Goal: Task Accomplishment & Management: Use online tool/utility

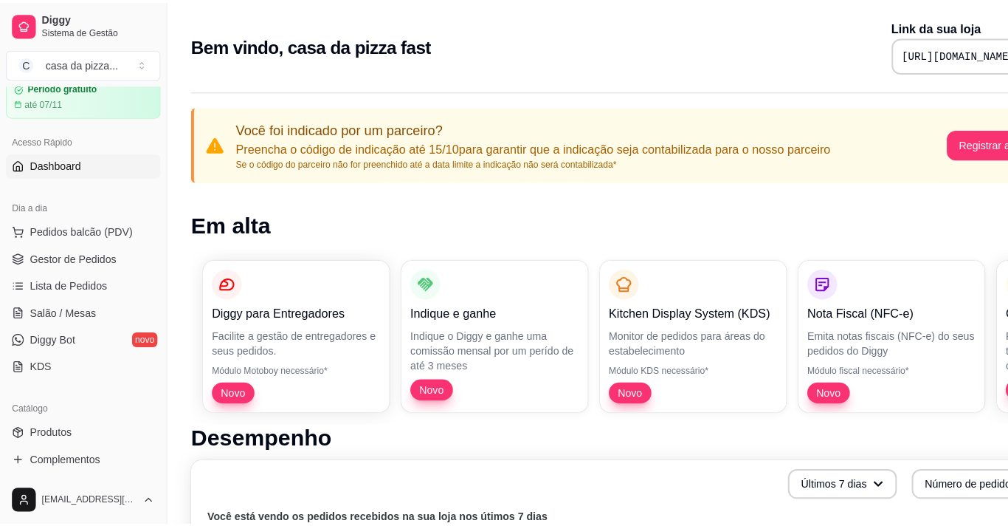
scroll to position [89, 0]
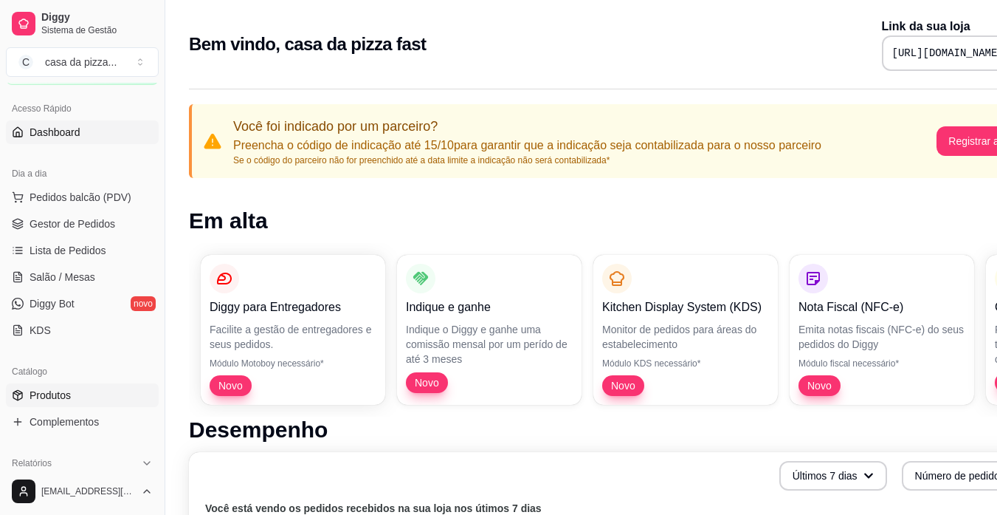
click at [52, 396] on span "Produtos" at bounding box center [50, 395] width 41 height 15
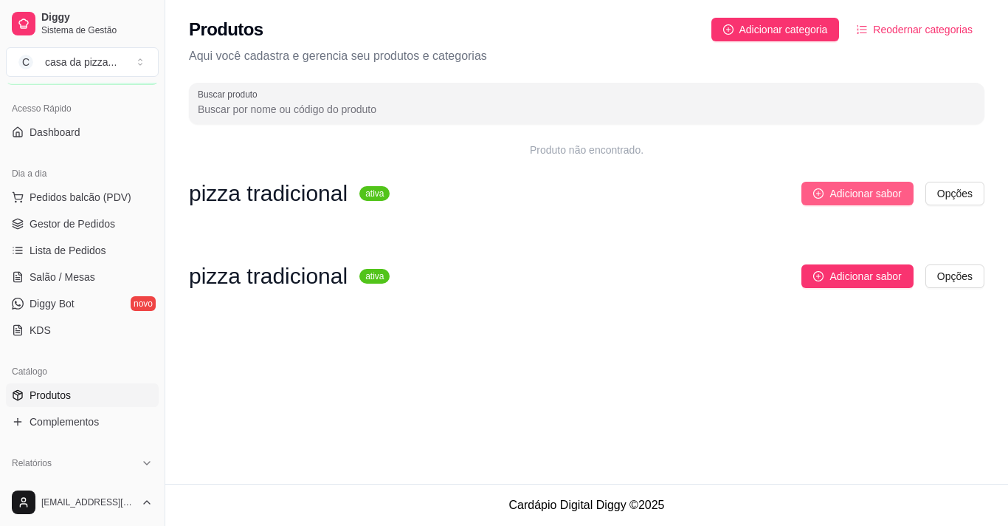
click at [846, 188] on span "Adicionar sabor" at bounding box center [866, 193] width 72 height 16
click at [956, 196] on html "Diggy Sistema de Gestão C casa da pizza ... Loja aberta Período gratuito até 07…" at bounding box center [504, 263] width 1008 height 526
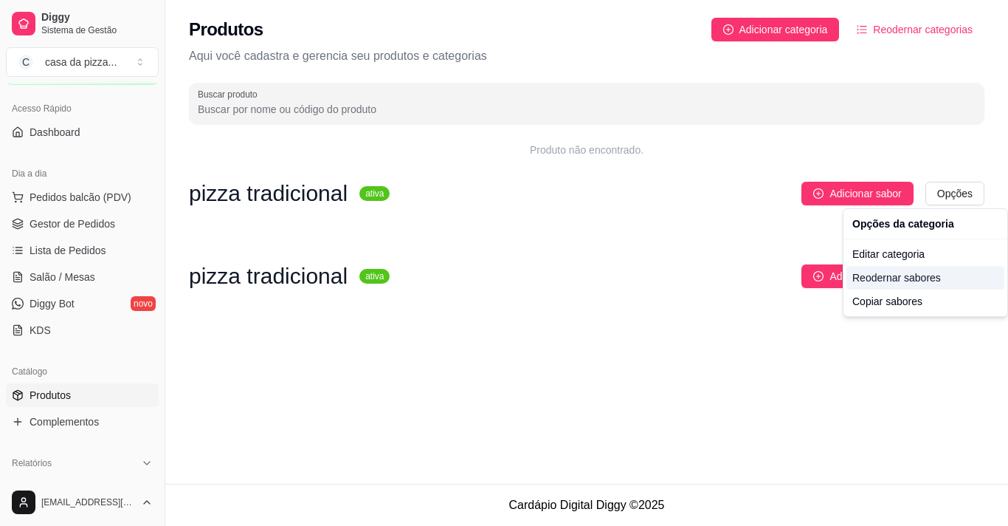
click at [921, 280] on div "Reodernar sabores" at bounding box center [926, 278] width 158 height 24
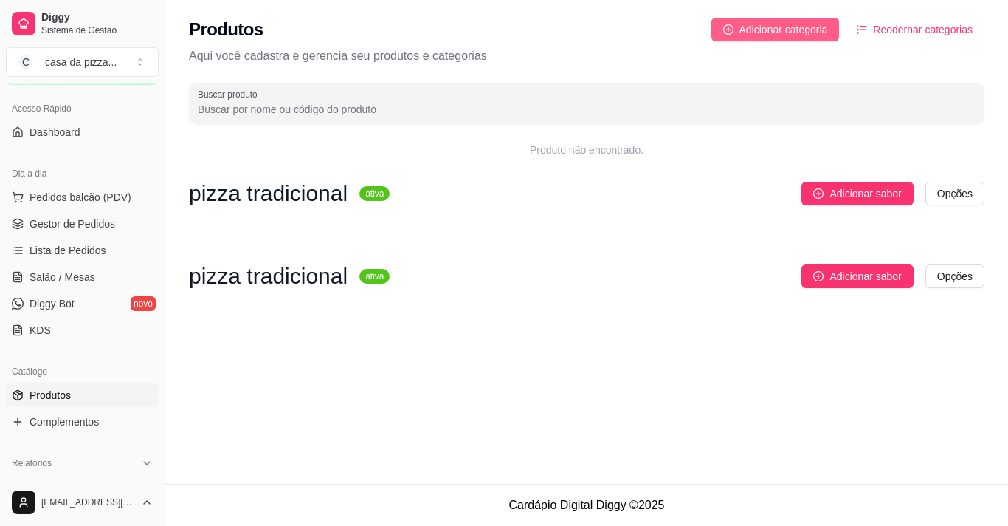
click at [773, 34] on span "Adicionar categoria" at bounding box center [784, 29] width 89 height 16
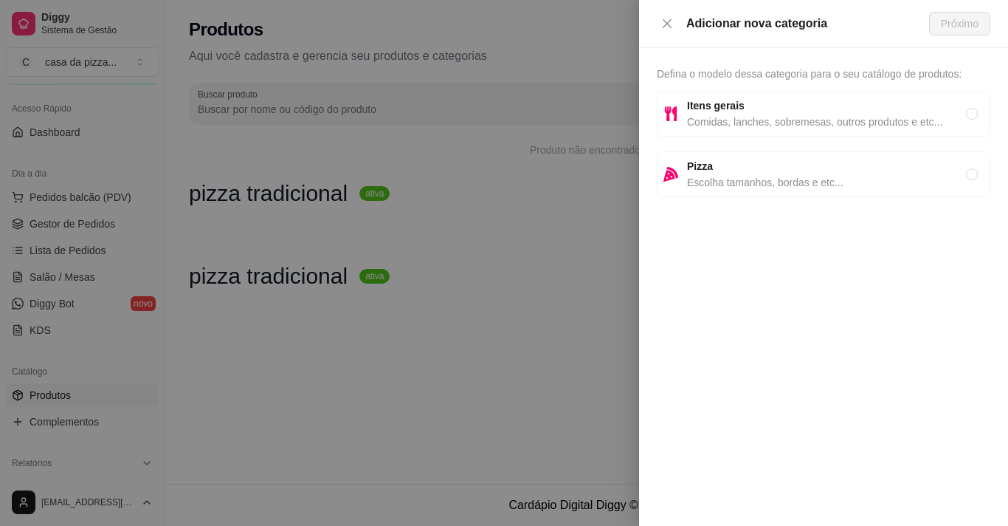
click at [757, 179] on span "Escolha tamanhos, bordas e etc..." at bounding box center [826, 182] width 279 height 16
radio input "true"
click at [757, 179] on span "Escolha tamanhos, bordas e etc..." at bounding box center [826, 182] width 279 height 16
click at [701, 163] on strong "Pizza" at bounding box center [700, 166] width 26 height 12
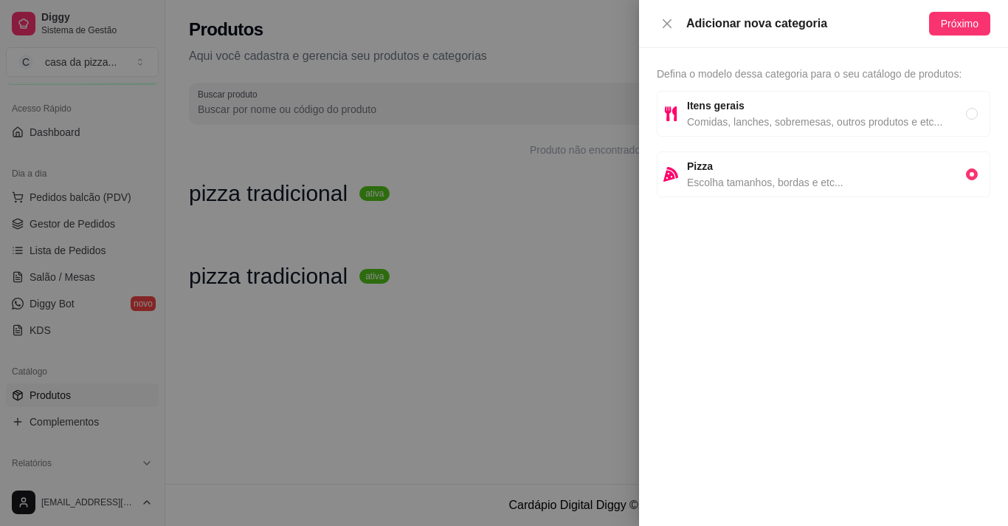
click at [701, 163] on strong "Pizza" at bounding box center [700, 166] width 26 height 12
click at [979, 24] on button "Próximo" at bounding box center [959, 24] width 61 height 24
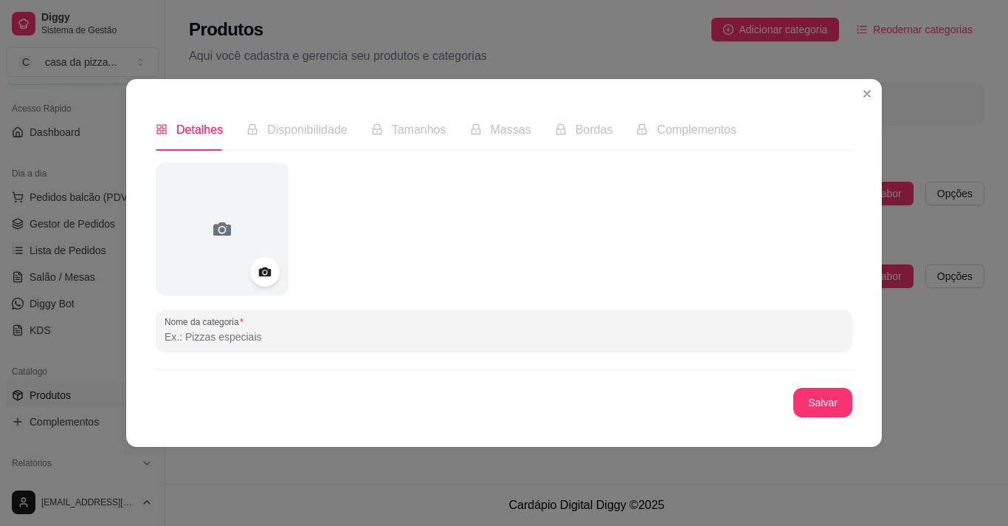
click at [201, 337] on input "Nome da categoria" at bounding box center [504, 336] width 679 height 15
type input "pizza tradicional"
click at [824, 402] on button "Salvar" at bounding box center [823, 402] width 58 height 29
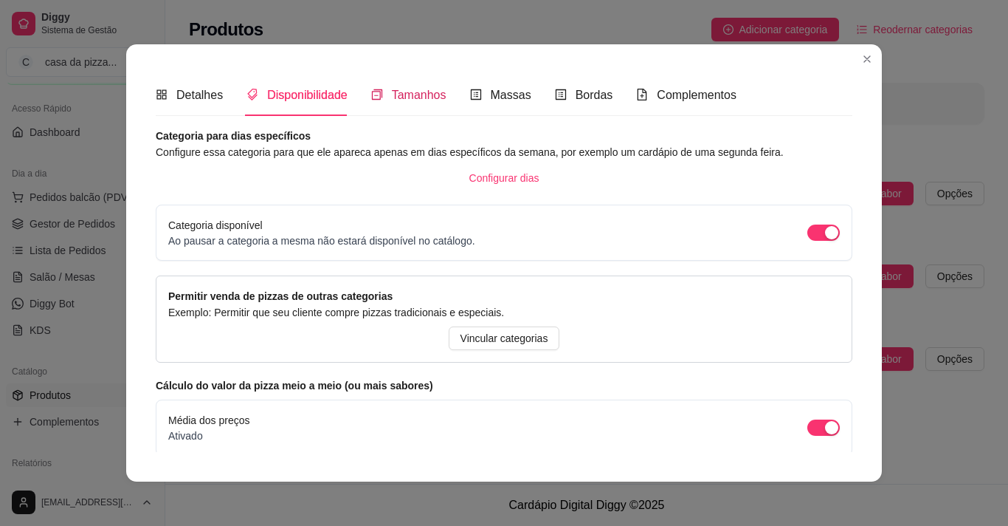
click at [417, 97] on span "Tamanhos" at bounding box center [419, 95] width 55 height 13
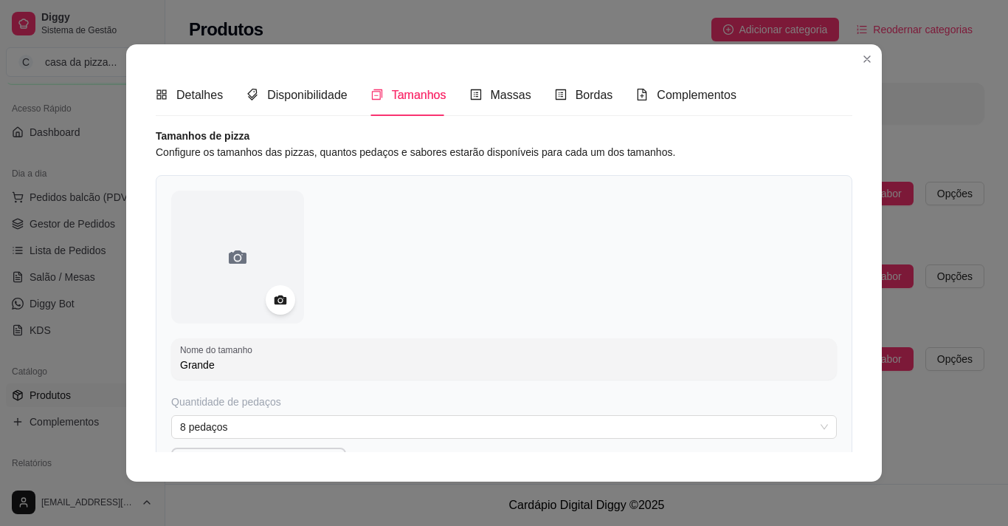
click at [207, 368] on input "Grande" at bounding box center [504, 364] width 648 height 15
type input "G"
type input "pequeno"
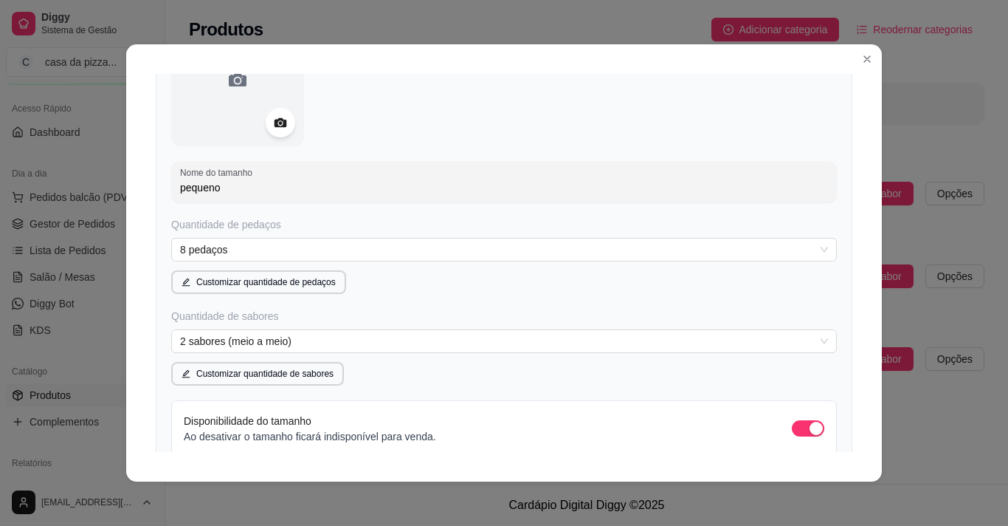
scroll to position [207, 0]
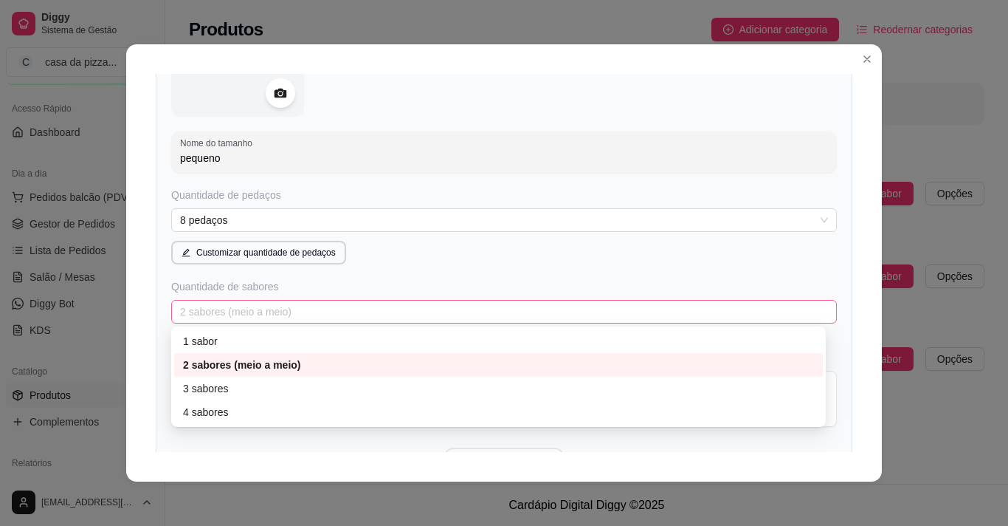
click at [272, 309] on span "2 sabores (meio a meio)" at bounding box center [504, 311] width 648 height 22
click at [219, 345] on div "1 sabor" at bounding box center [498, 341] width 631 height 16
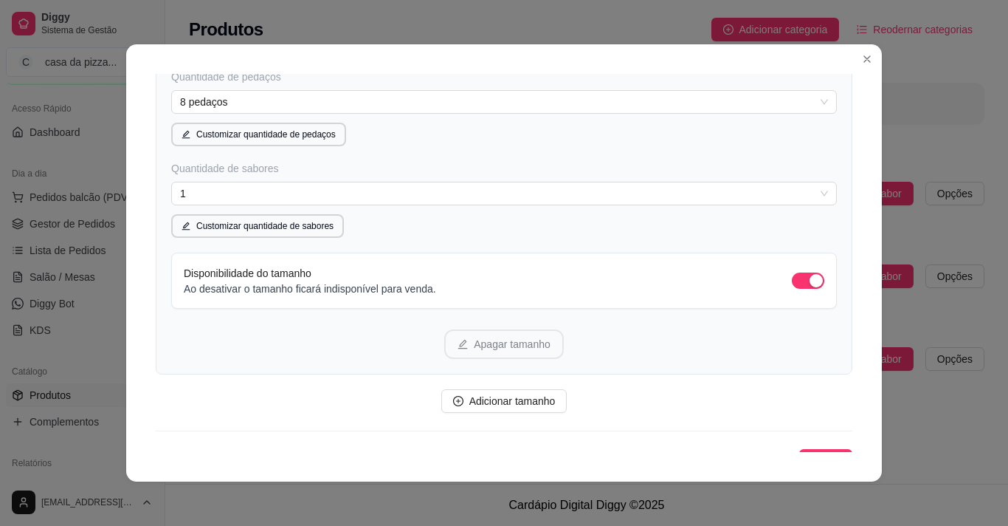
scroll to position [345, 0]
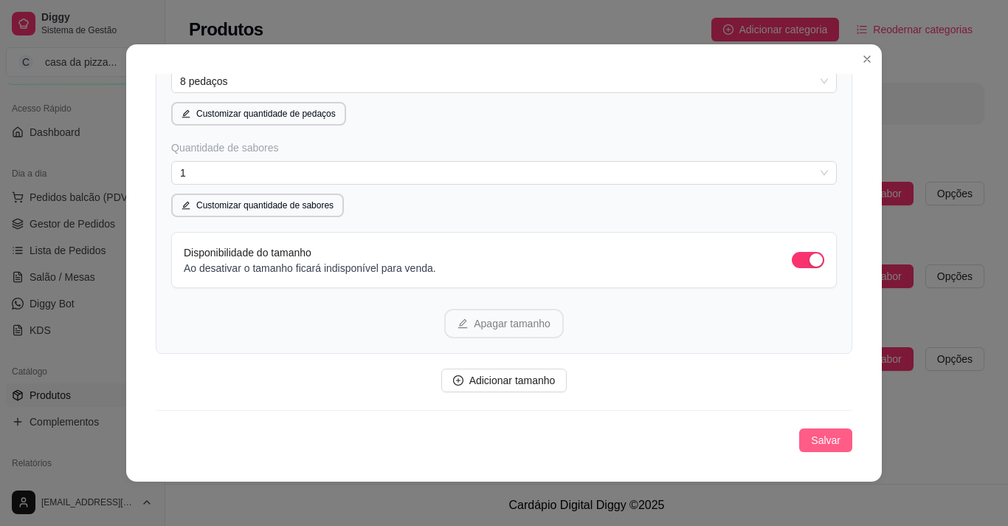
click at [811, 436] on span "Salvar" at bounding box center [826, 440] width 30 height 16
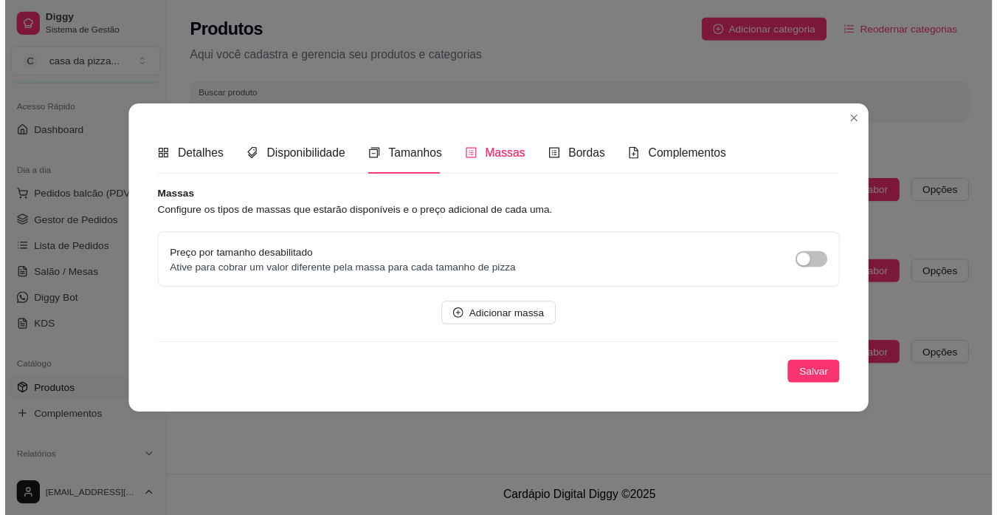
scroll to position [0, 0]
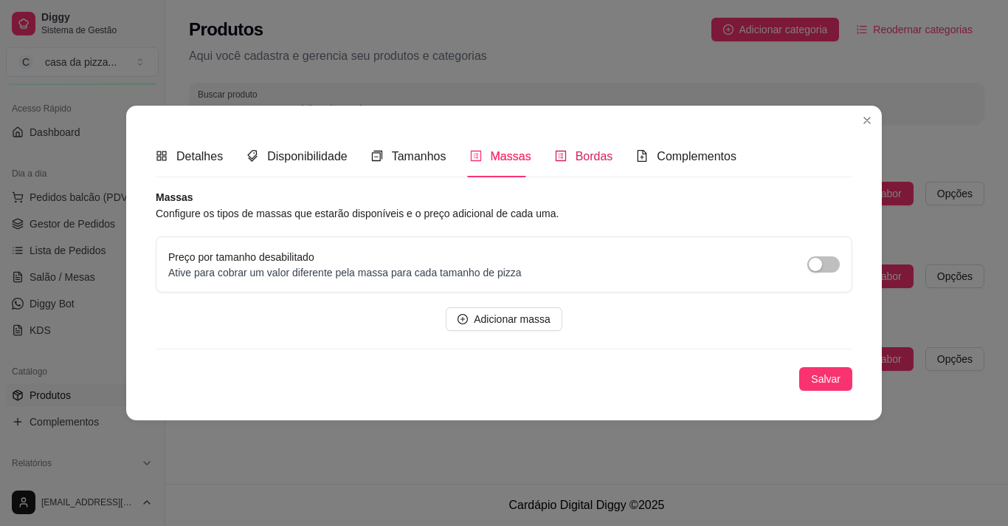
click at [582, 147] on div "Bordas" at bounding box center [584, 156] width 58 height 18
click at [812, 263] on div "button" at bounding box center [815, 264] width 13 height 13
click at [831, 260] on div "button" at bounding box center [831, 264] width 13 height 13
click at [689, 162] on span "Complementos" at bounding box center [697, 156] width 80 height 13
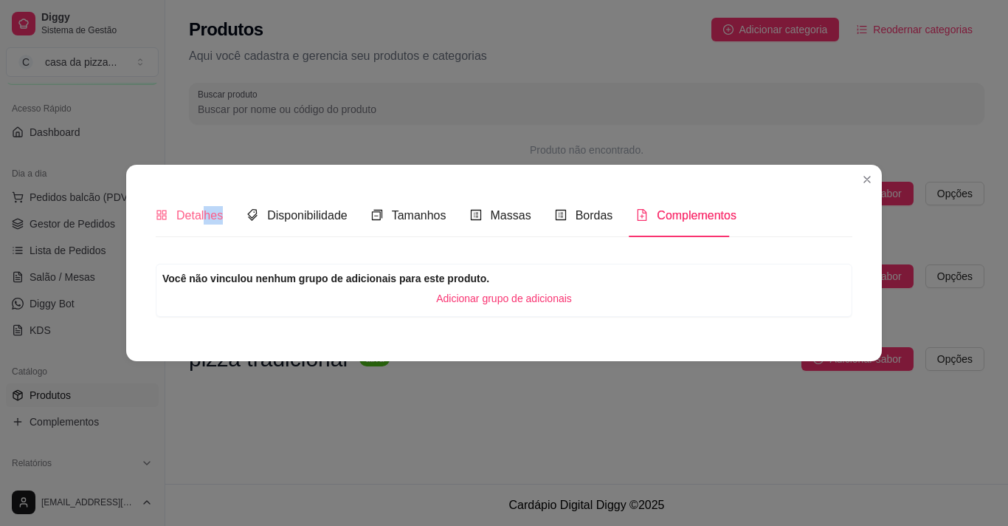
drag, startPoint x: 222, startPoint y: 215, endPoint x: 206, endPoint y: 213, distance: 16.3
click at [206, 213] on div "Detalhes Disponibilidade Tamanhos Massas Bordas Complementos" at bounding box center [446, 215] width 581 height 42
click at [206, 213] on span "Detalhes" at bounding box center [199, 215] width 47 height 13
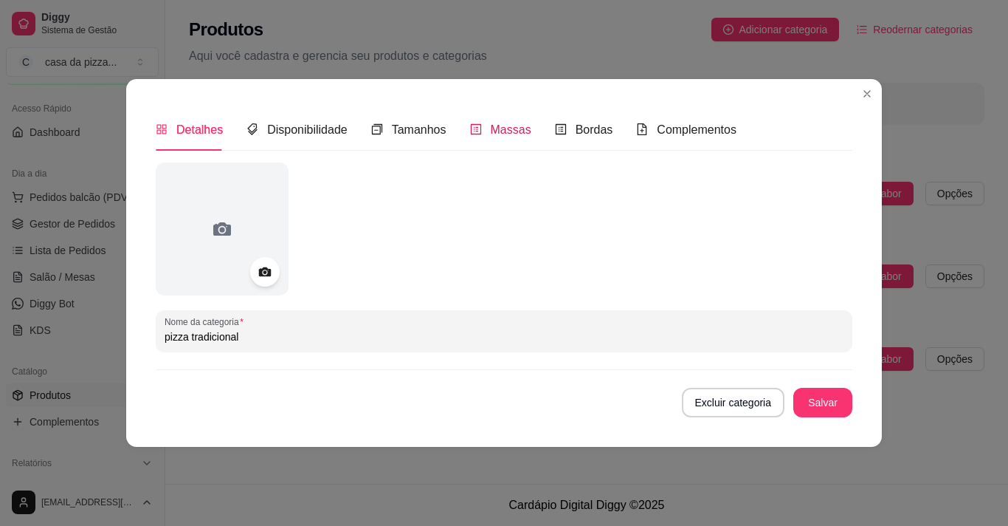
click at [524, 123] on span "Massas" at bounding box center [511, 129] width 41 height 13
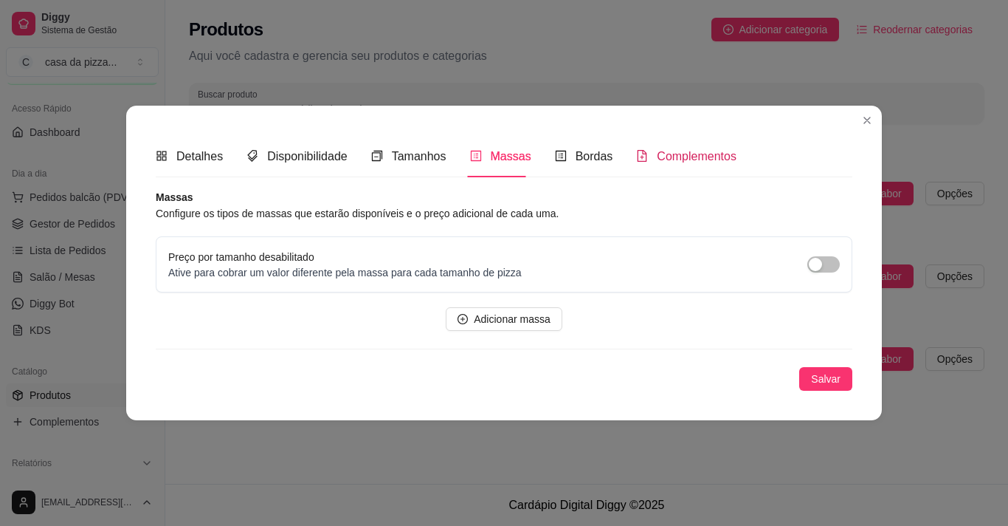
click at [659, 151] on span "Complementos" at bounding box center [697, 156] width 80 height 13
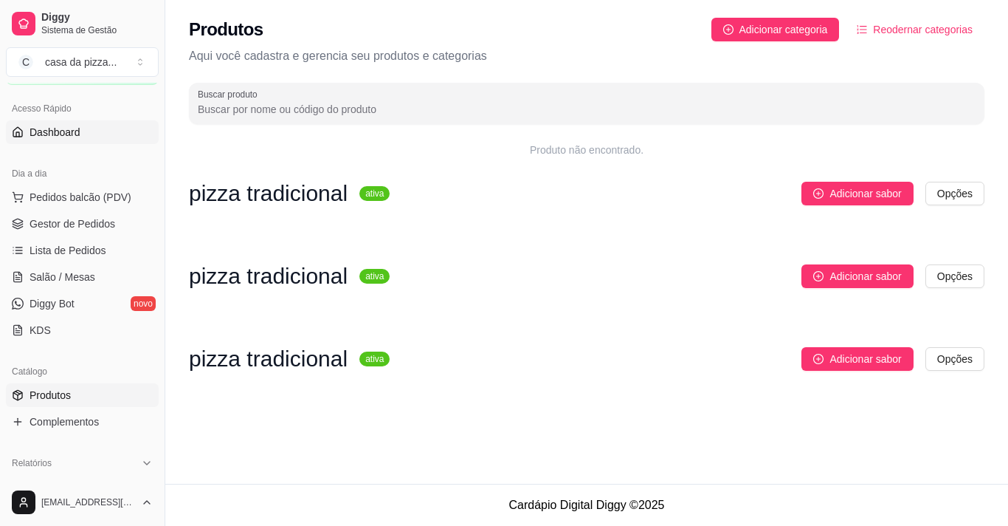
click at [105, 131] on link "Dashboard" at bounding box center [82, 132] width 153 height 24
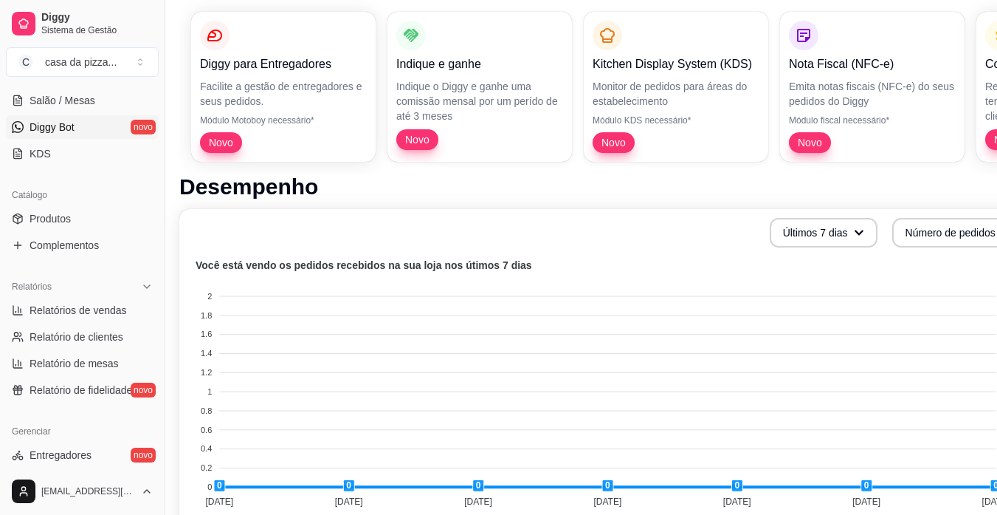
scroll to position [265, 0]
drag, startPoint x: 80, startPoint y: 380, endPoint x: 500, endPoint y: 341, distance: 421.8
click at [500, 341] on foreignobject at bounding box center [604, 385] width 833 height 258
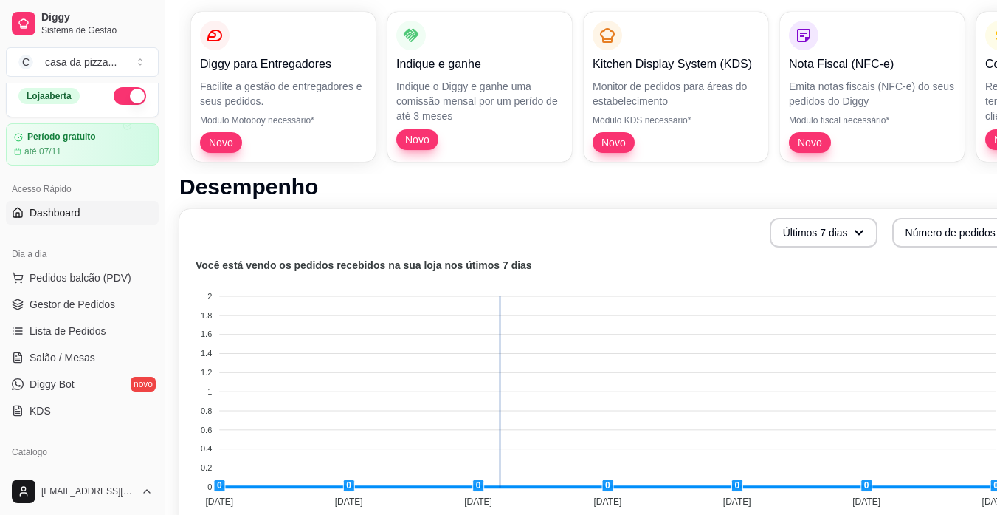
scroll to position [0, 0]
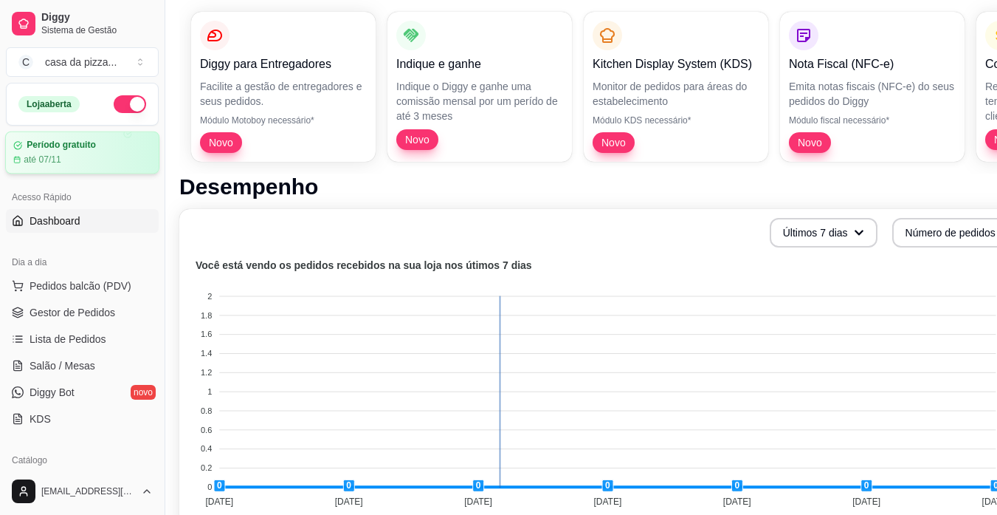
click at [84, 151] on div "Período gratuito até 07/11" at bounding box center [82, 153] width 138 height 26
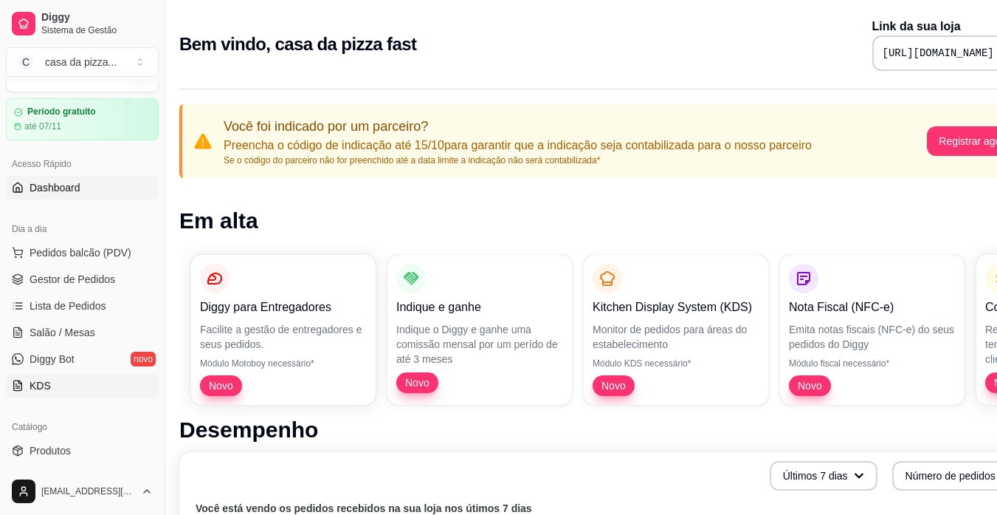
scroll to position [30, 0]
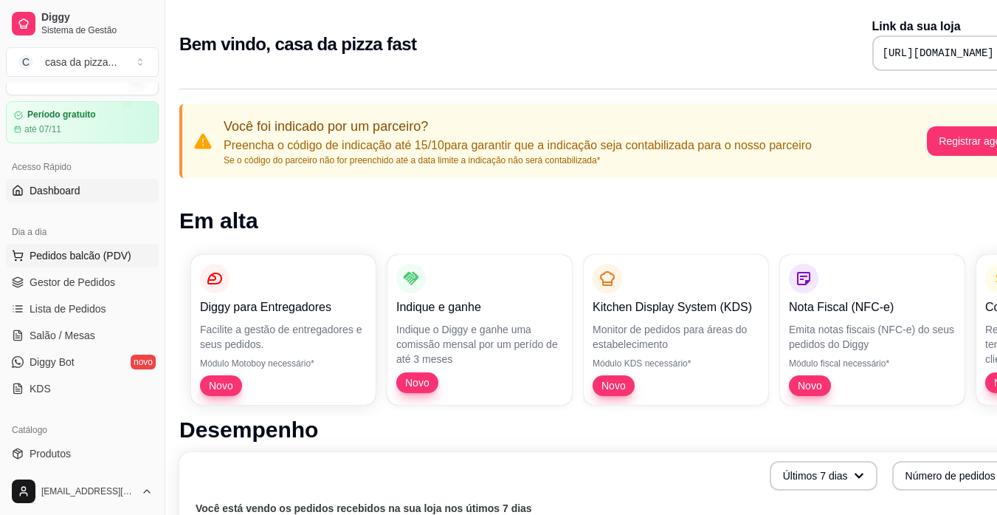
click at [101, 257] on span "Pedidos balcão (PDV)" at bounding box center [81, 255] width 102 height 15
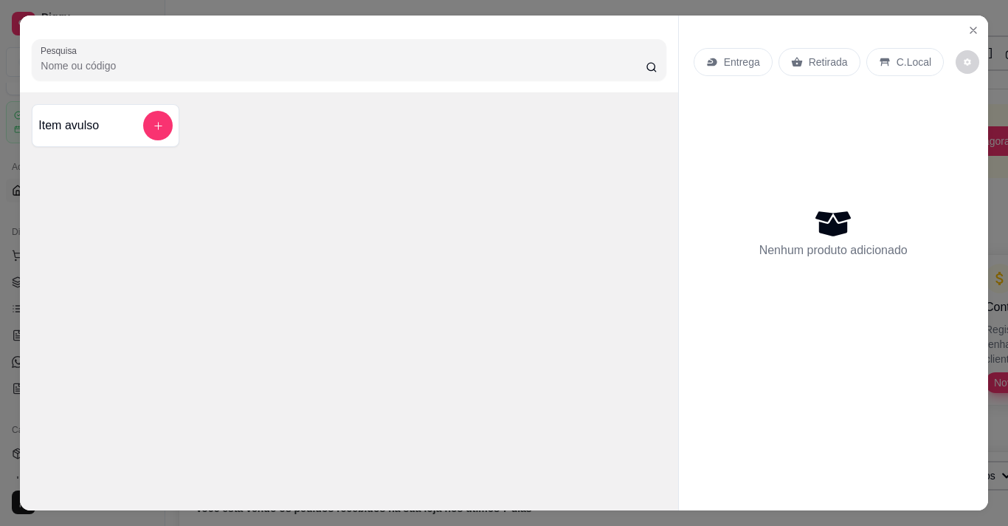
click at [825, 55] on p "Retirada" at bounding box center [828, 62] width 39 height 15
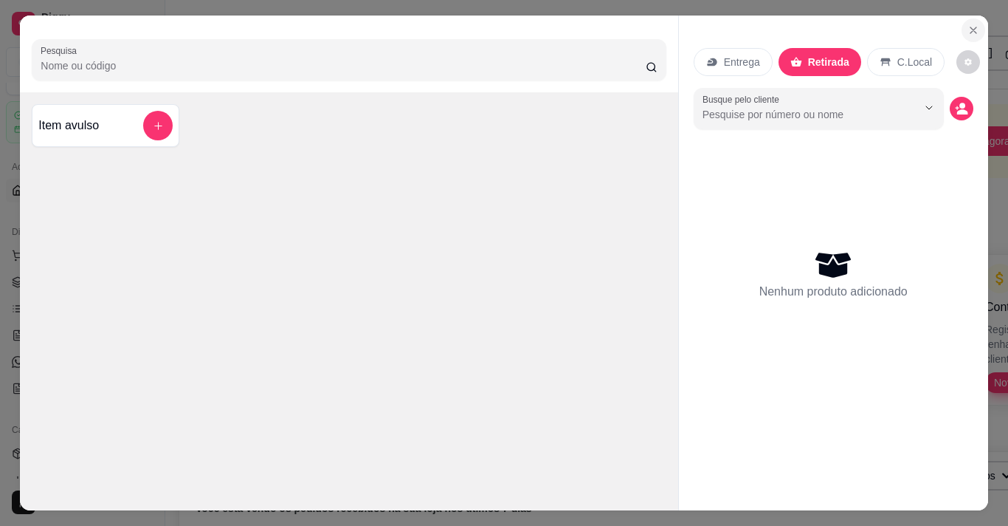
click at [968, 24] on icon "Close" at bounding box center [974, 30] width 12 height 12
